Goal: Transaction & Acquisition: Purchase product/service

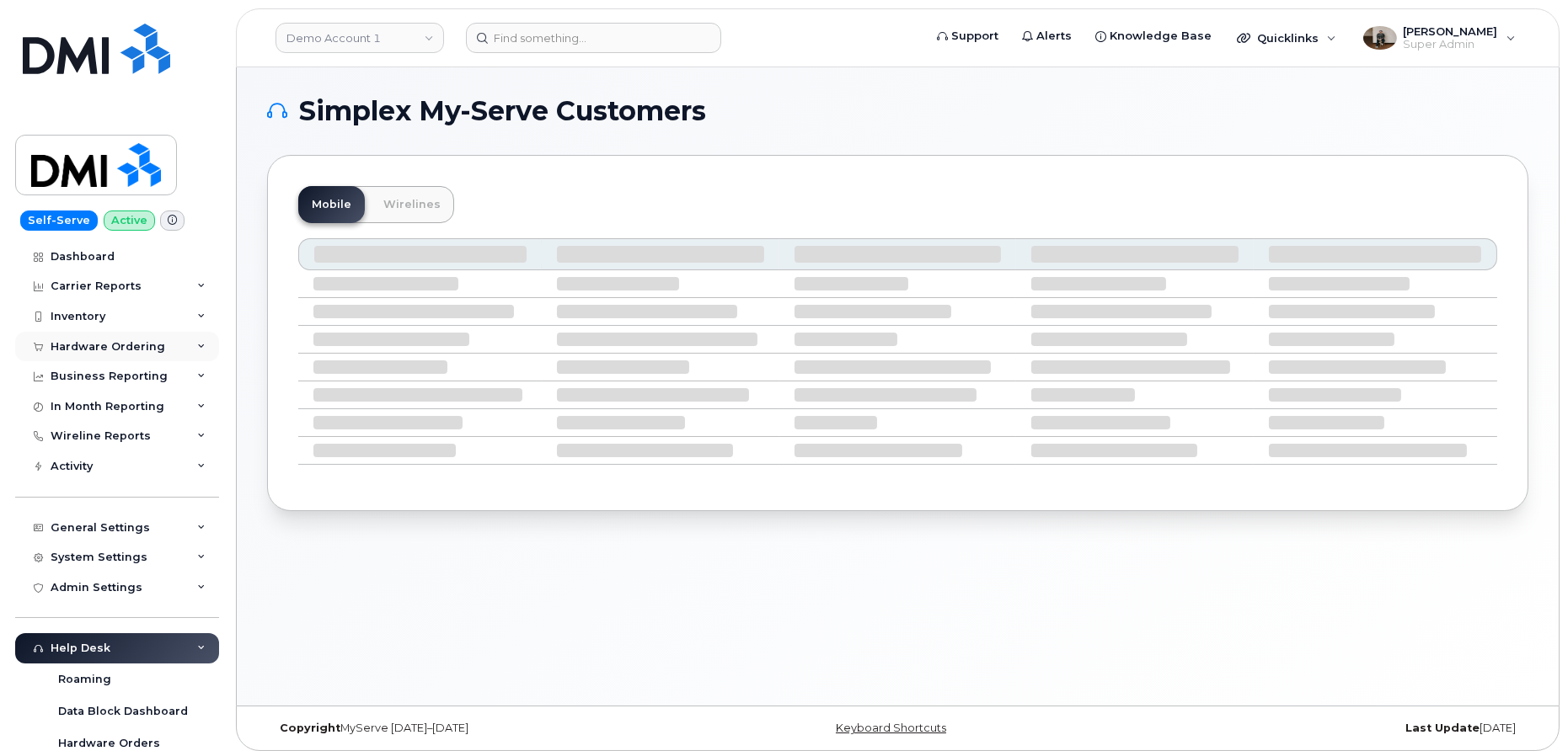
click at [129, 343] on div "Hardware Ordering" at bounding box center [108, 347] width 114 height 13
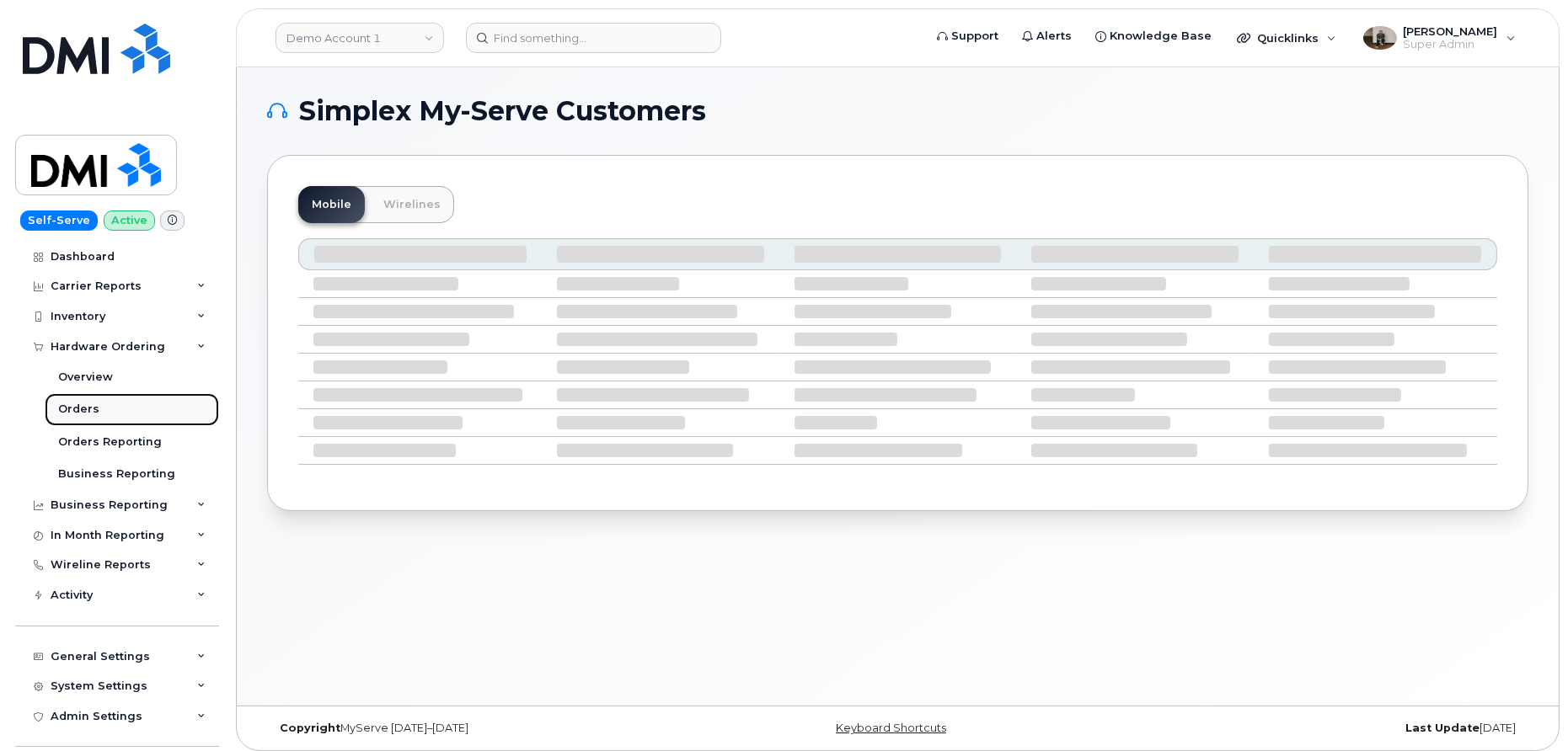
click at [97, 408] on link "Orders" at bounding box center [132, 409] width 174 height 32
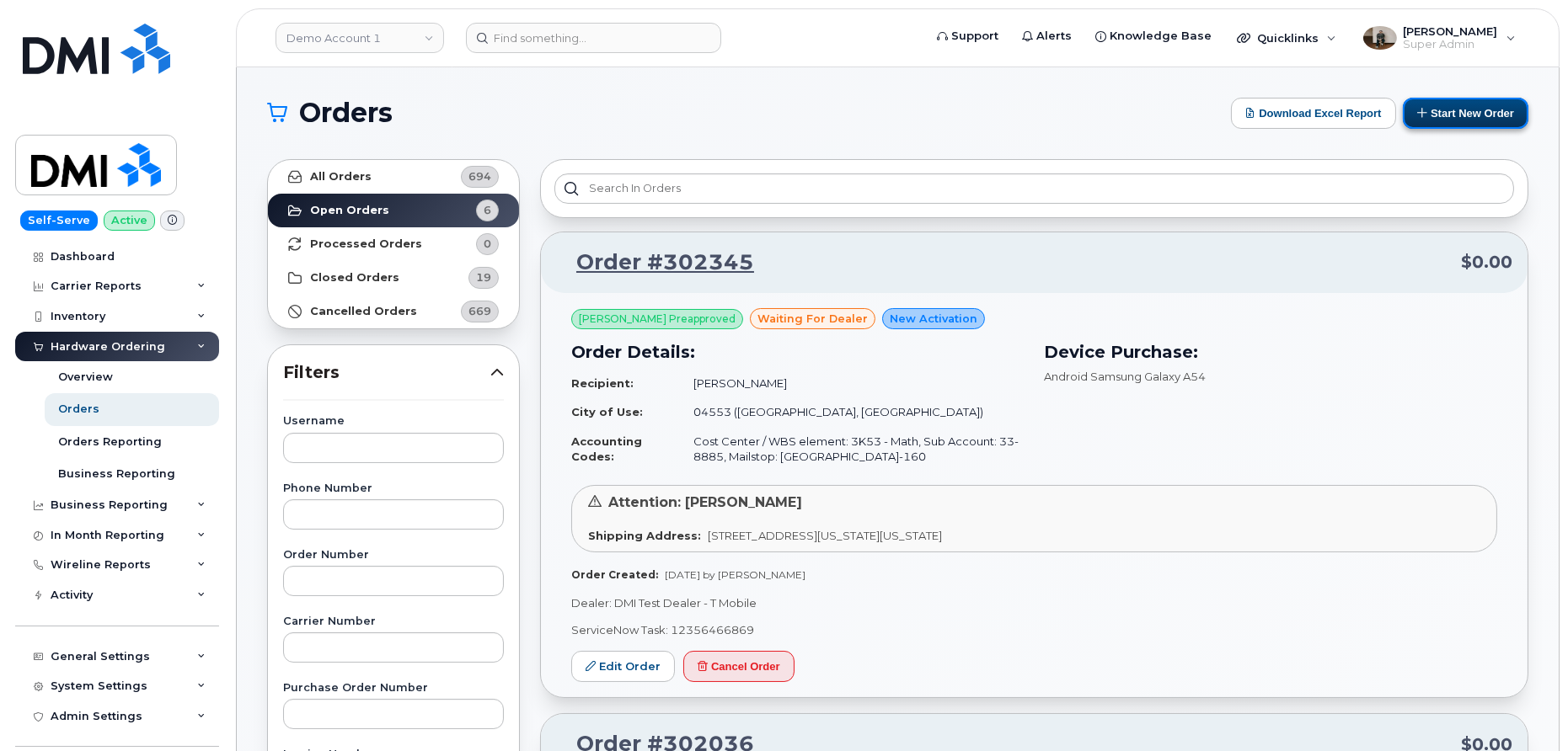
click at [1480, 118] on button "Start New Order" at bounding box center [1465, 113] width 126 height 31
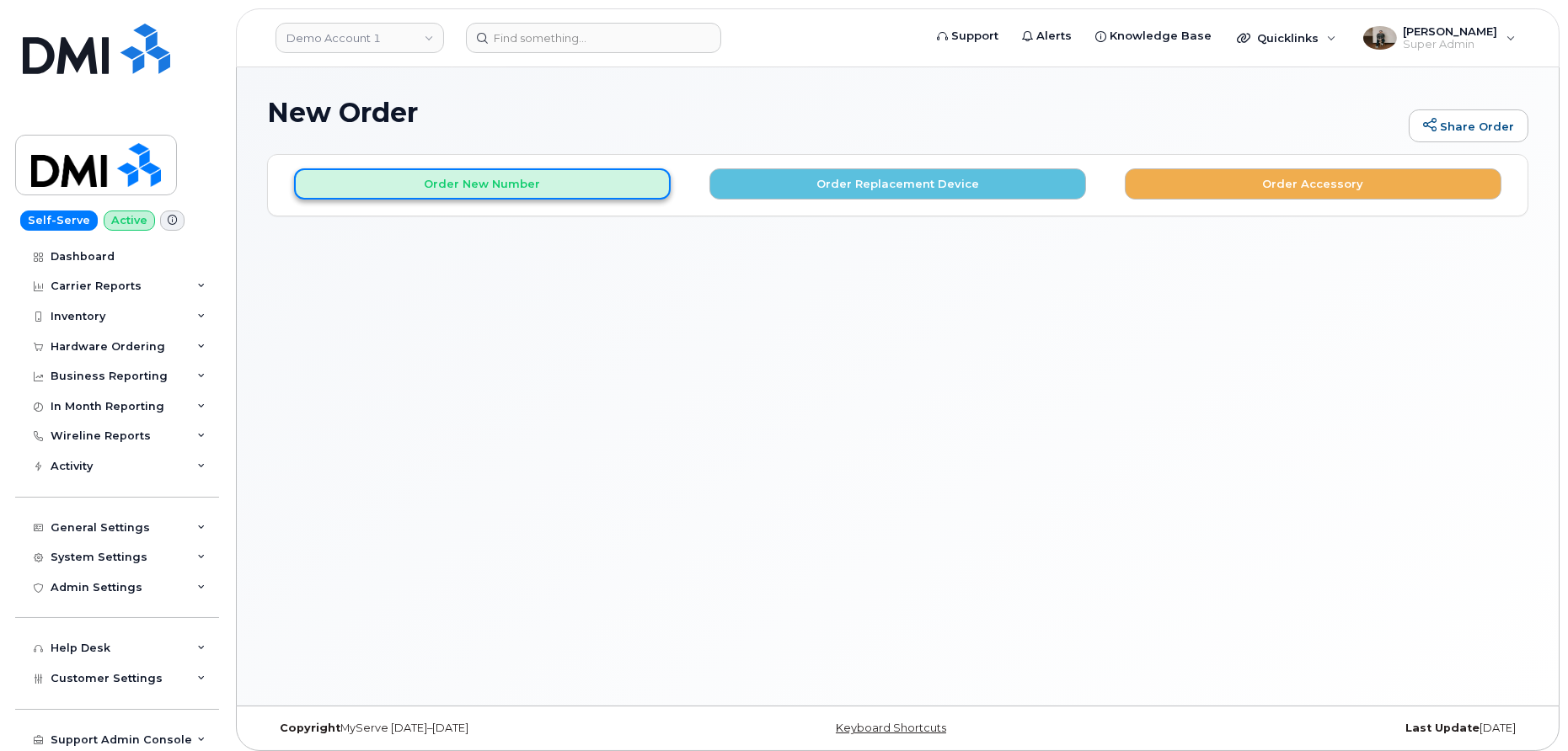
click at [555, 180] on button "Order New Number" at bounding box center [481, 184] width 376 height 31
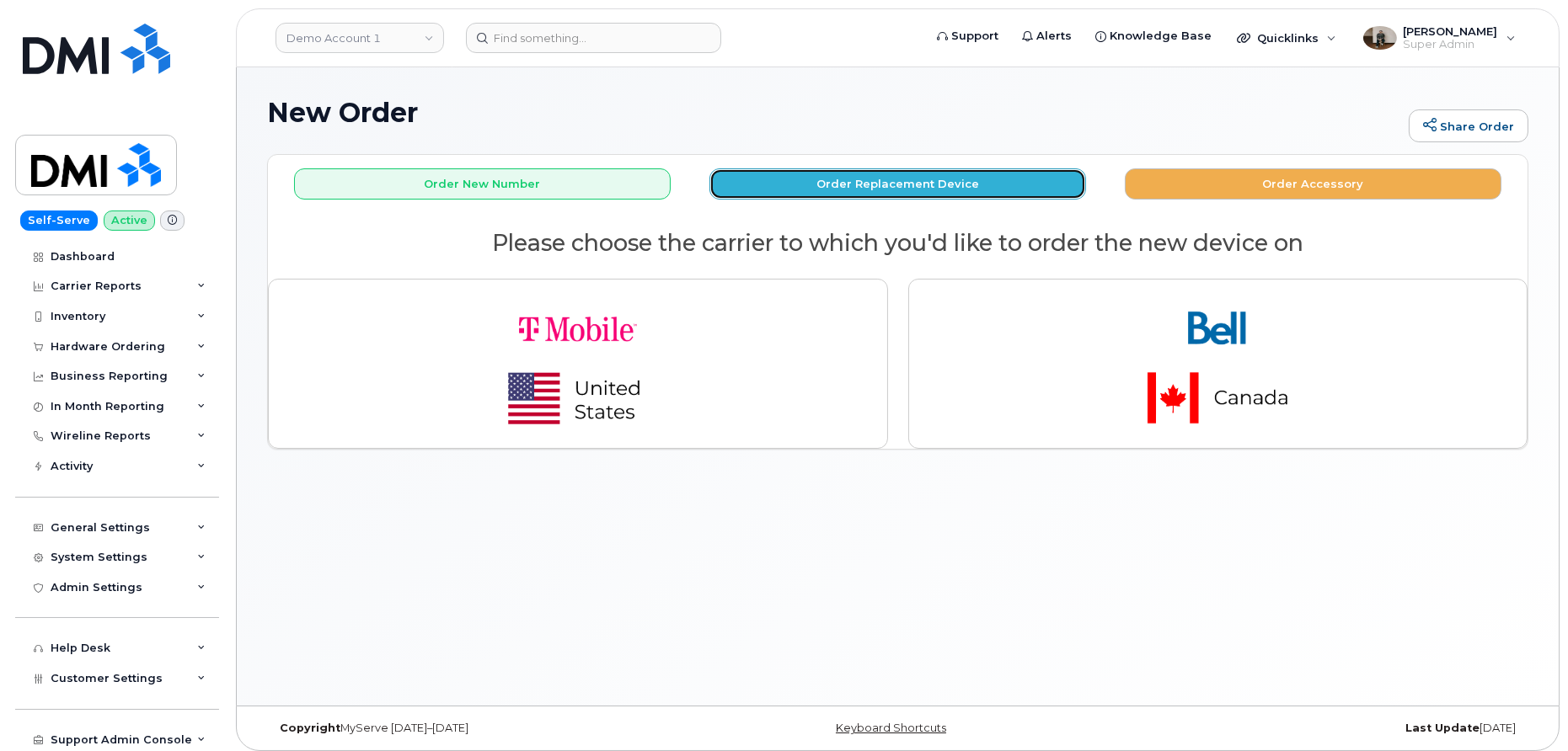
click at [834, 182] on button "Order Replacement Device" at bounding box center [897, 184] width 376 height 31
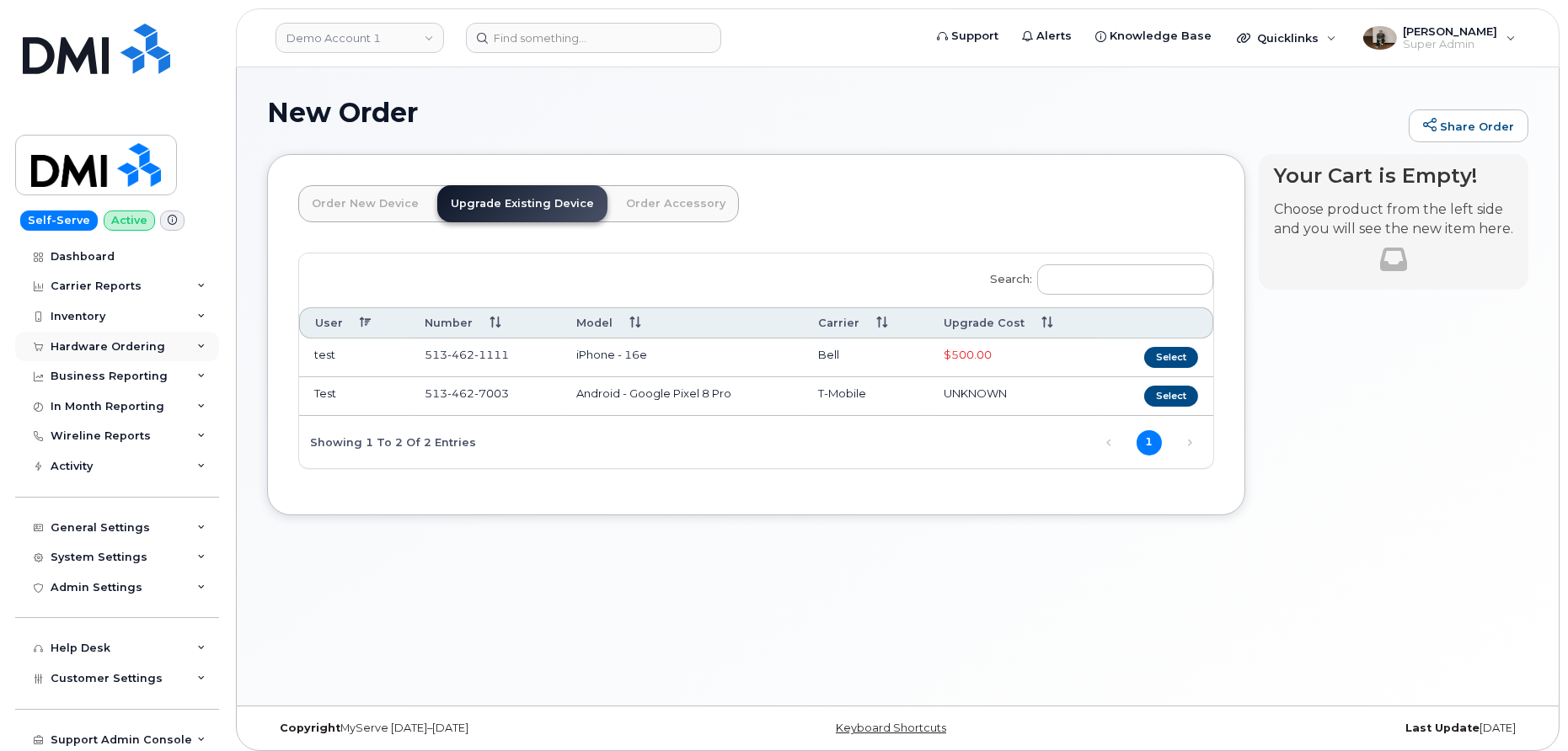
click at [117, 353] on div "Hardware Ordering" at bounding box center [116, 347] width 204 height 30
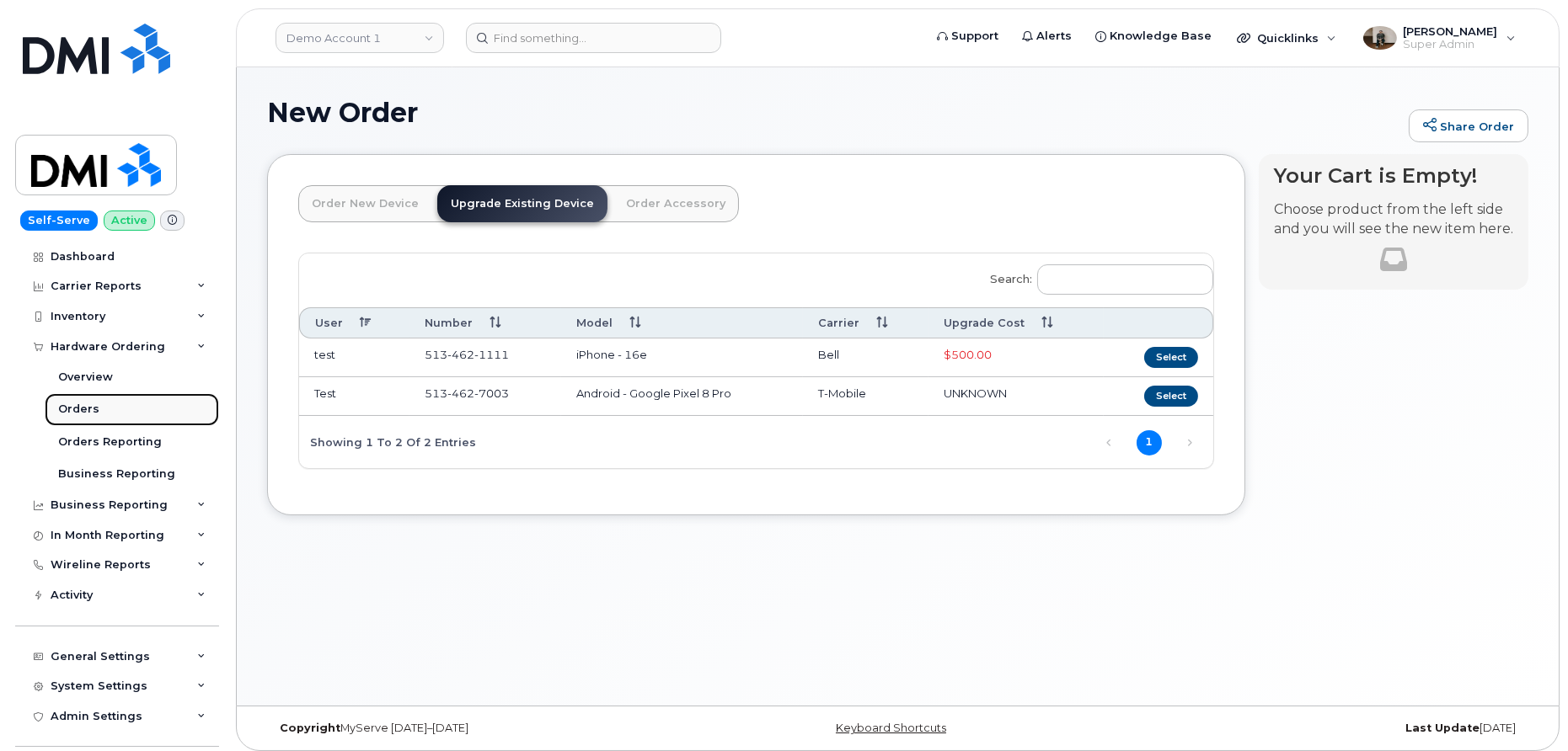
click at [101, 398] on link "Orders" at bounding box center [132, 409] width 174 height 32
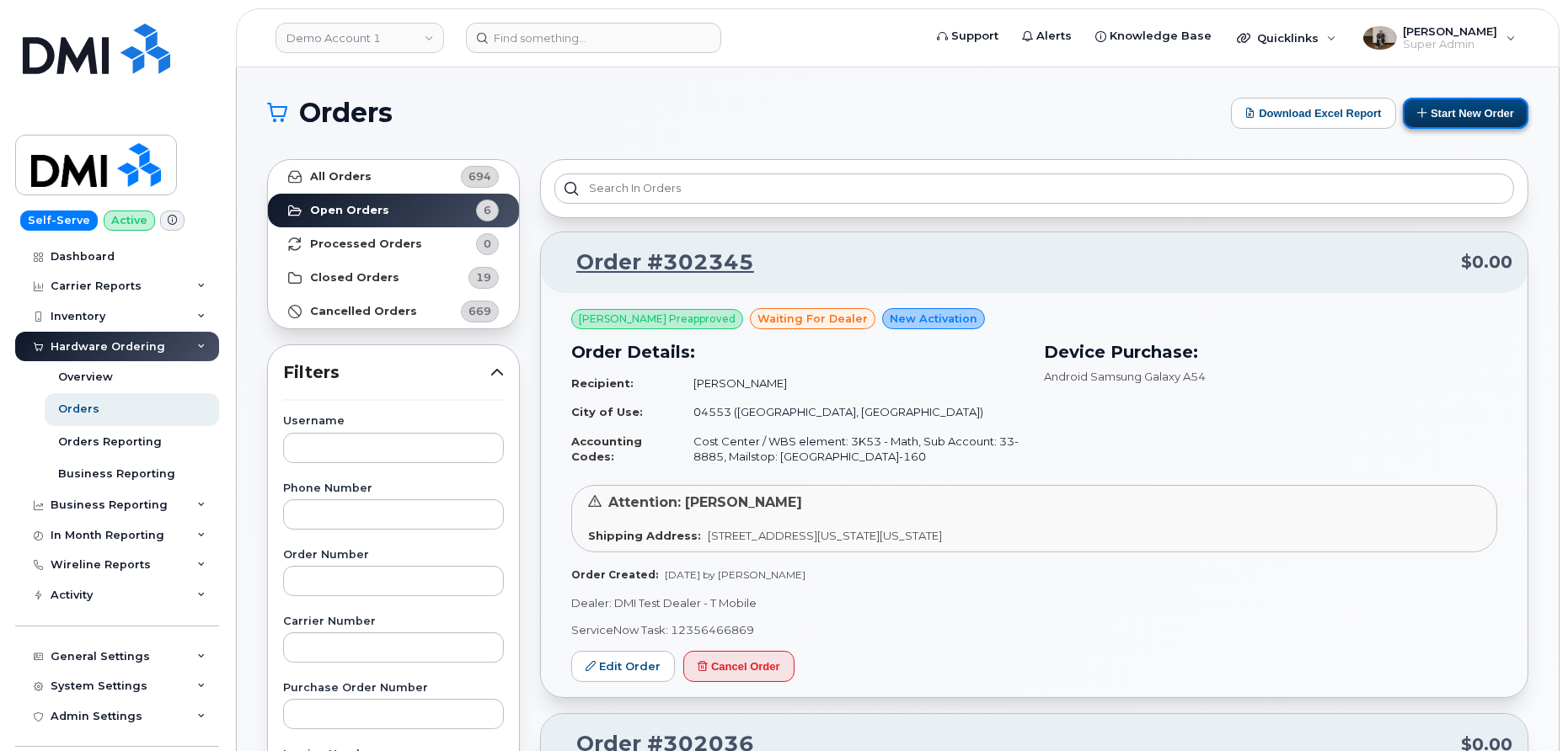
click at [1443, 112] on button "Start New Order" at bounding box center [1465, 113] width 126 height 31
click at [1479, 114] on button "Start New Order" at bounding box center [1465, 113] width 126 height 31
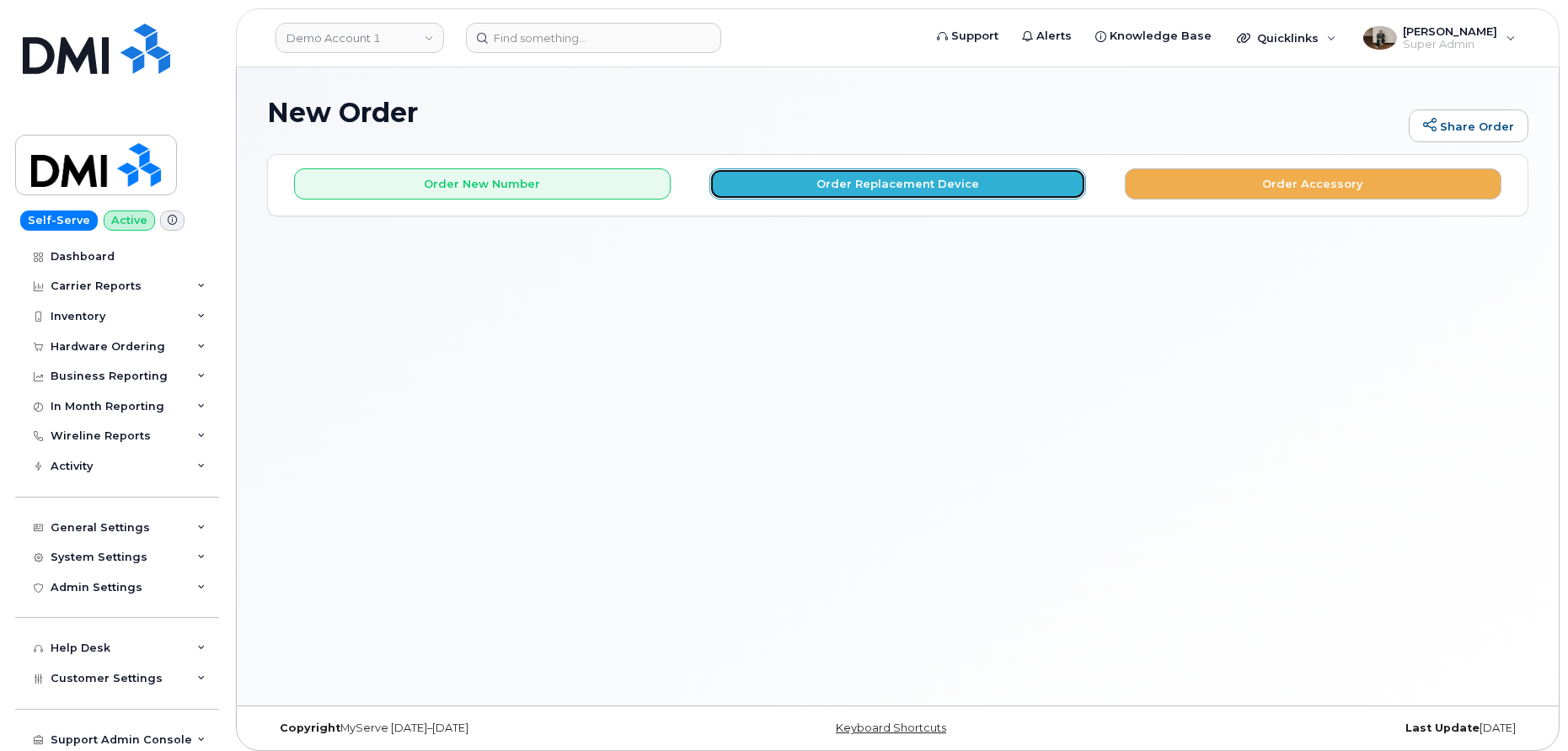
click at [931, 188] on button "Order Replacement Device" at bounding box center [897, 184] width 376 height 31
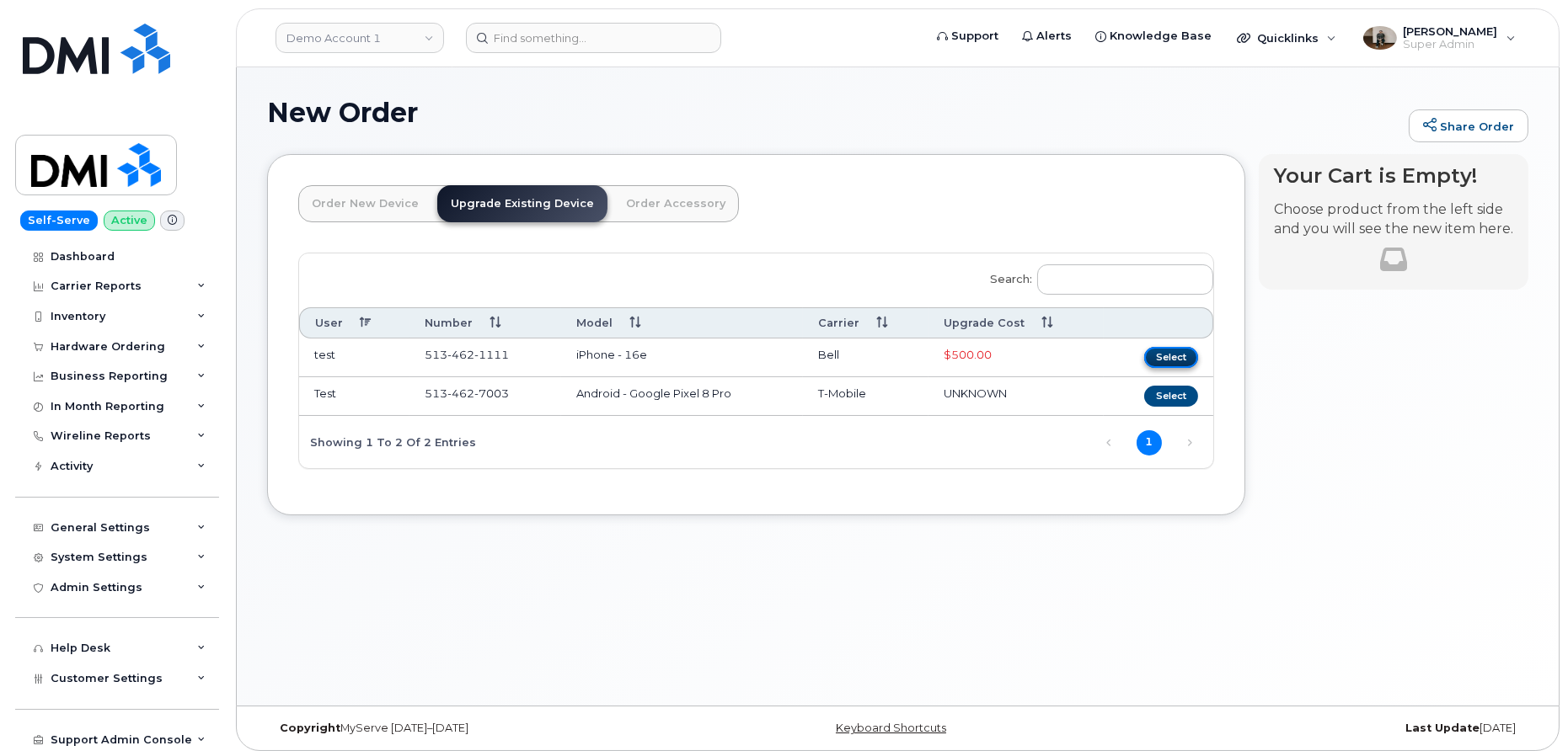
click at [1163, 354] on button "Select" at bounding box center [1170, 357] width 53 height 21
